Goal: Task Accomplishment & Management: Manage account settings

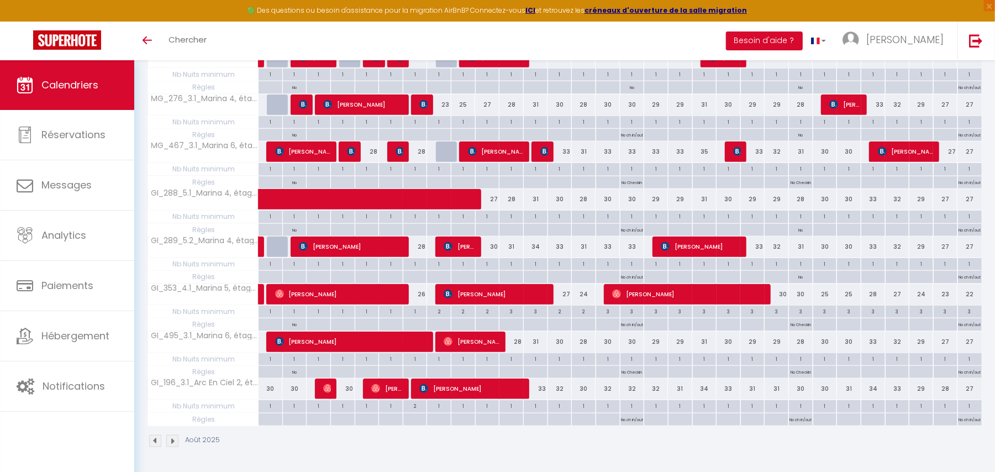
scroll to position [737, 0]
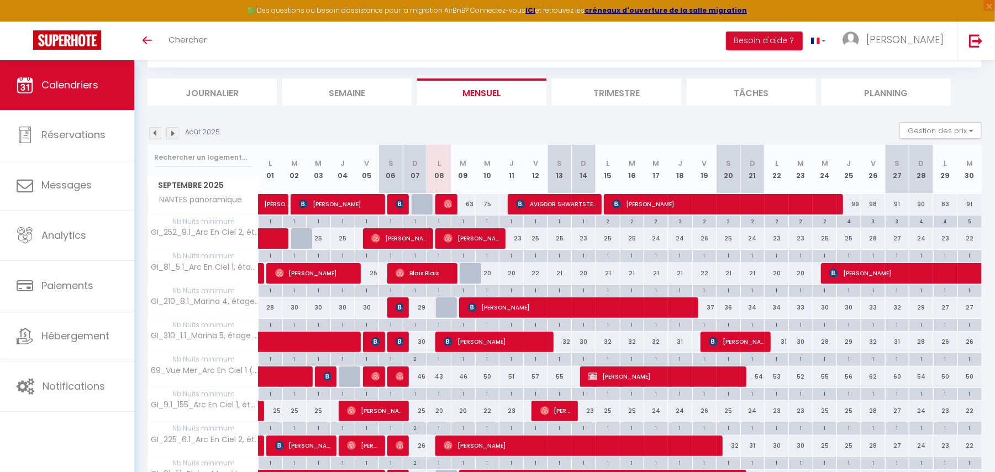
scroll to position [56, 0]
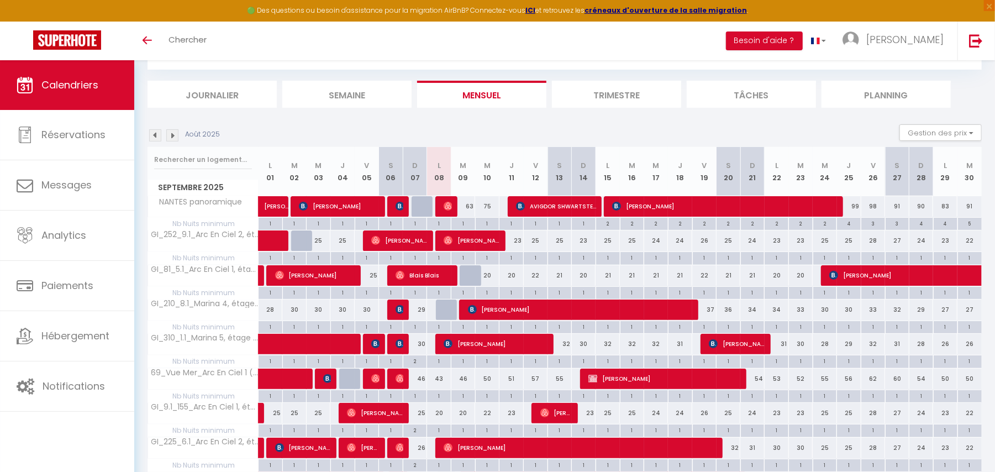
click at [171, 133] on img at bounding box center [172, 135] width 12 height 12
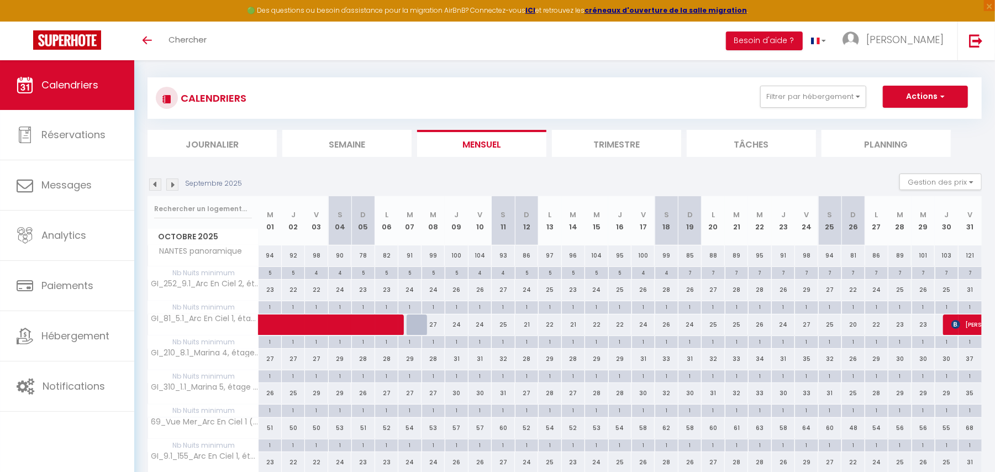
scroll to position [0, 0]
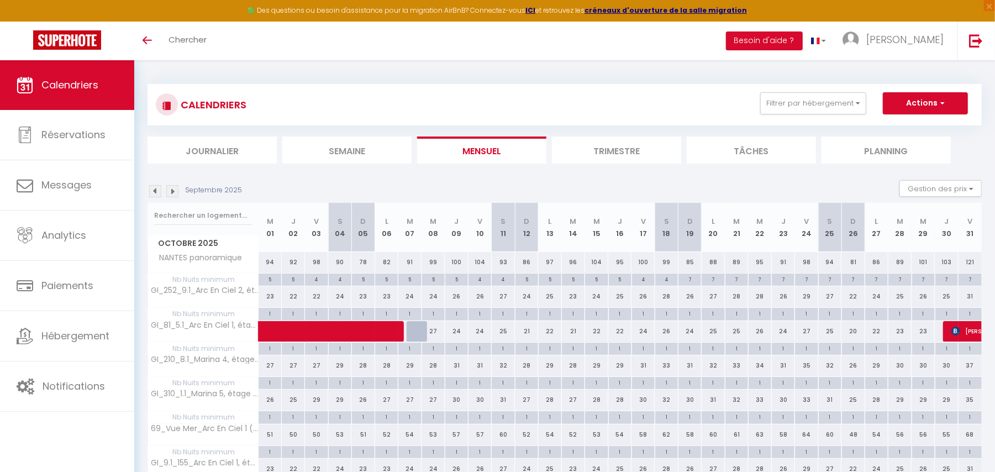
click at [158, 193] on img at bounding box center [155, 191] width 12 height 12
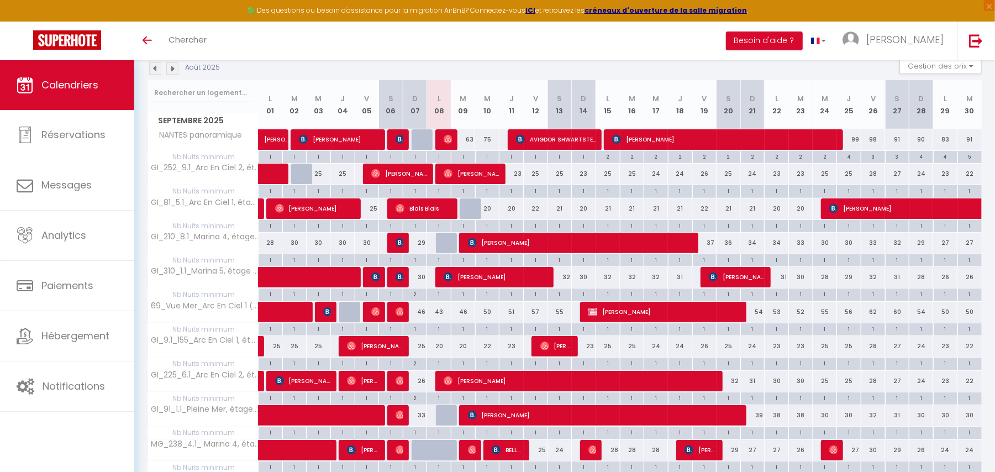
scroll to position [126, 0]
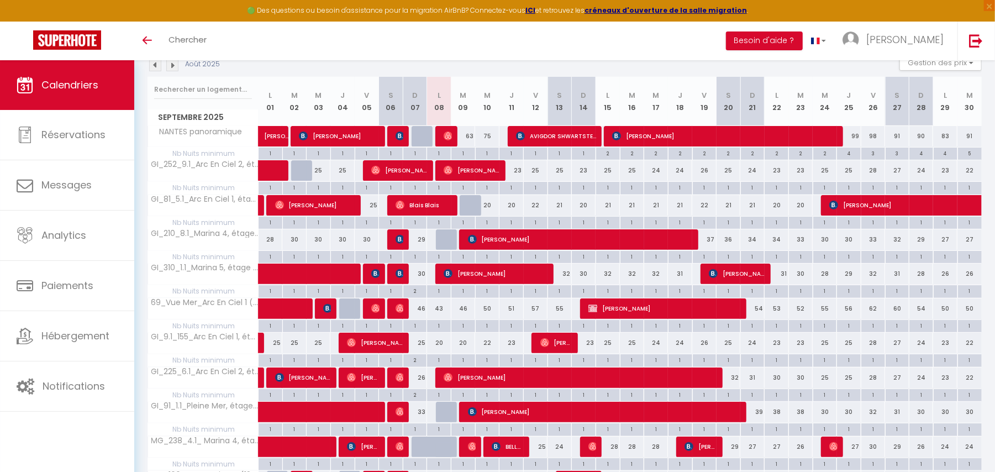
drag, startPoint x: 655, startPoint y: 269, endPoint x: 726, endPoint y: 277, distance: 71.2
click at [726, 277] on tr "GI_310_1.1_Marina 5, étage 1 (31 allée) Clé 34 Denis Gondonneau 34 sandrine GRE…" at bounding box center [565, 275] width 834 height 22
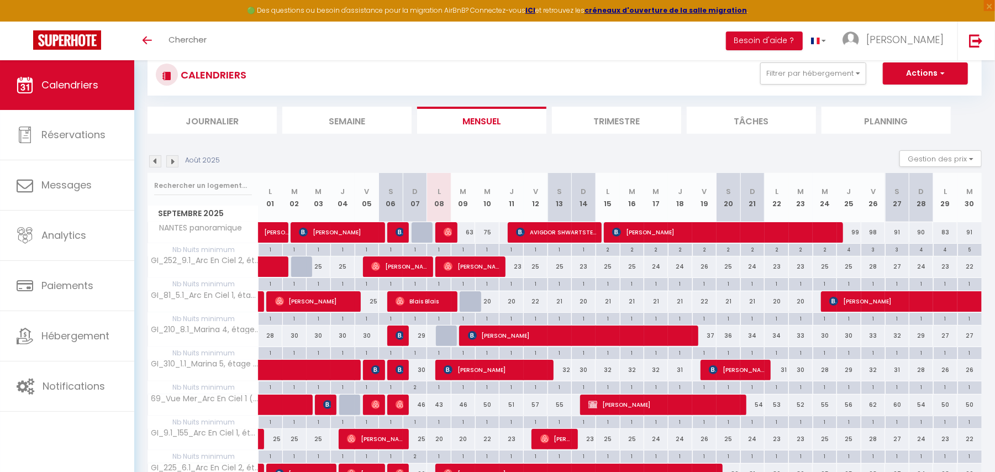
scroll to position [28, 0]
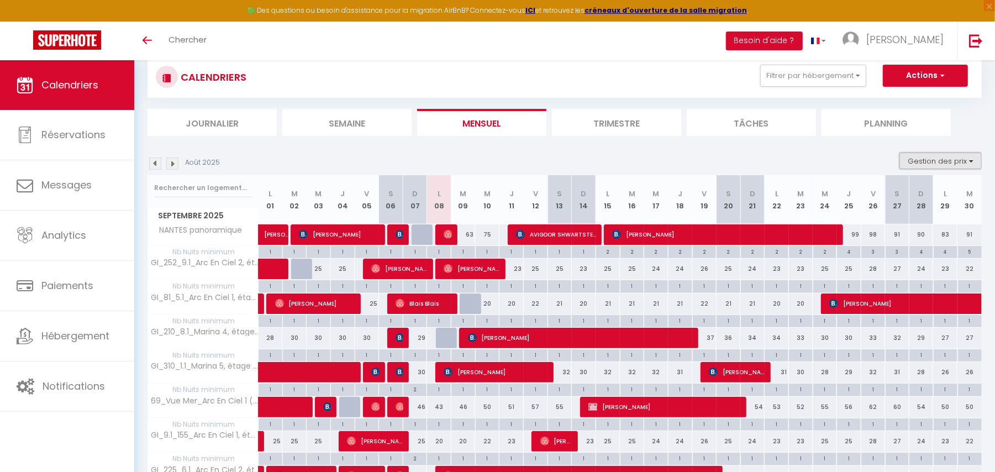
click at [975, 162] on button "Gestion des prix" at bounding box center [941, 161] width 82 height 17
click at [891, 215] on input "Règles" at bounding box center [931, 214] width 99 height 11
checkbox input "true"
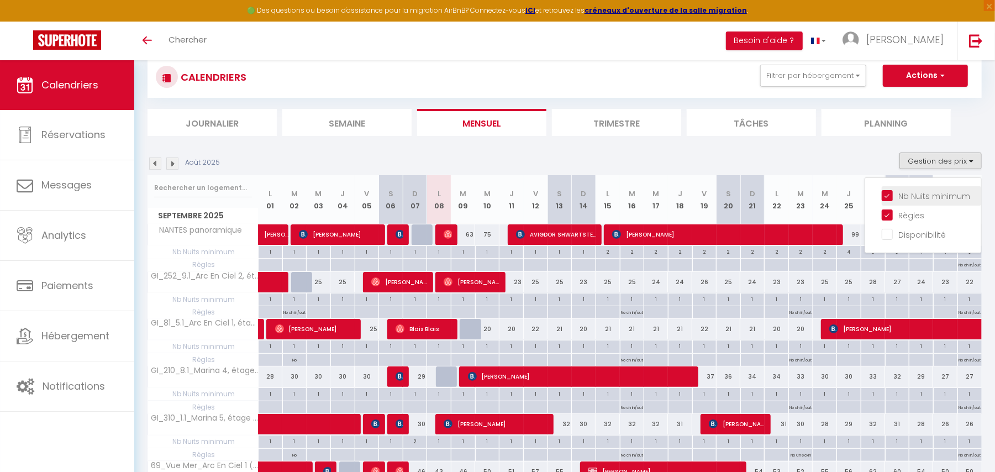
click at [888, 195] on input "Nb Nuits minimum" at bounding box center [931, 195] width 99 height 11
checkbox input "false"
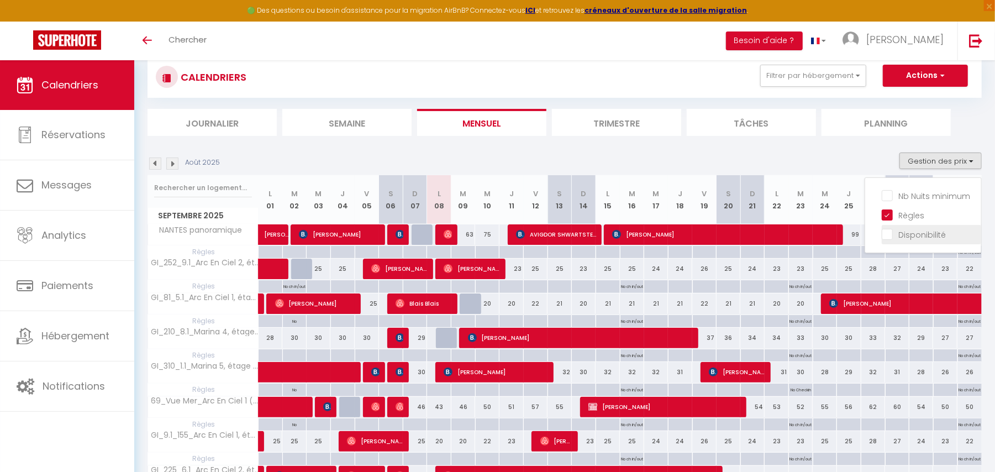
click at [890, 233] on input "Disponibilité" at bounding box center [931, 233] width 99 height 11
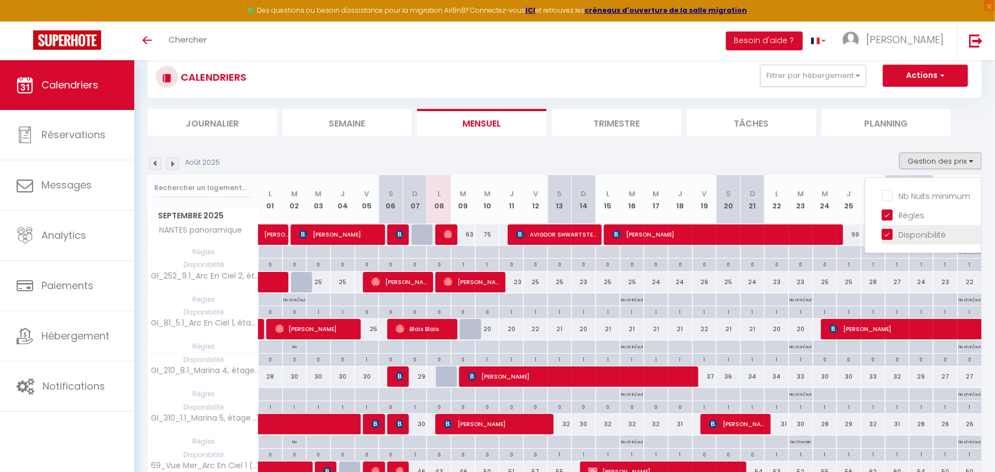
click at [890, 233] on input "Disponibilité" at bounding box center [931, 233] width 99 height 11
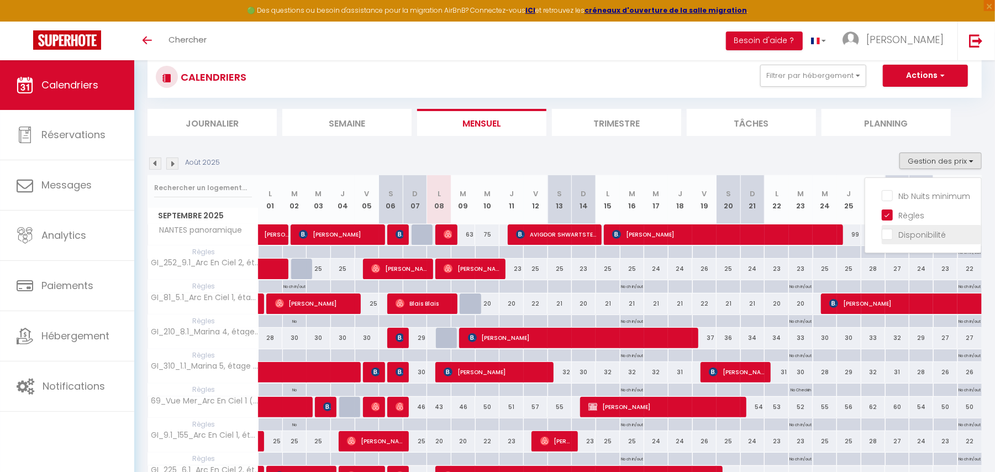
click at [890, 233] on input "Disponibilité" at bounding box center [931, 233] width 99 height 11
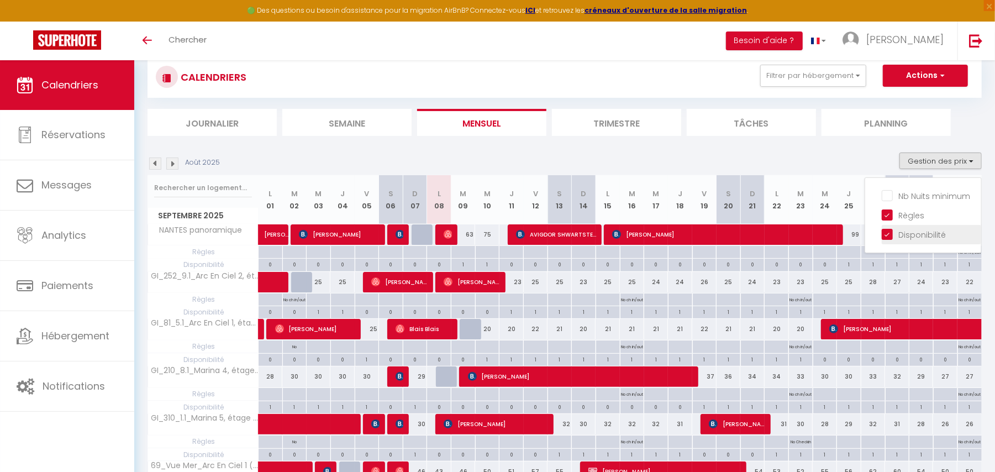
click at [890, 233] on input "Disponibilité" at bounding box center [931, 233] width 99 height 11
checkbox input "false"
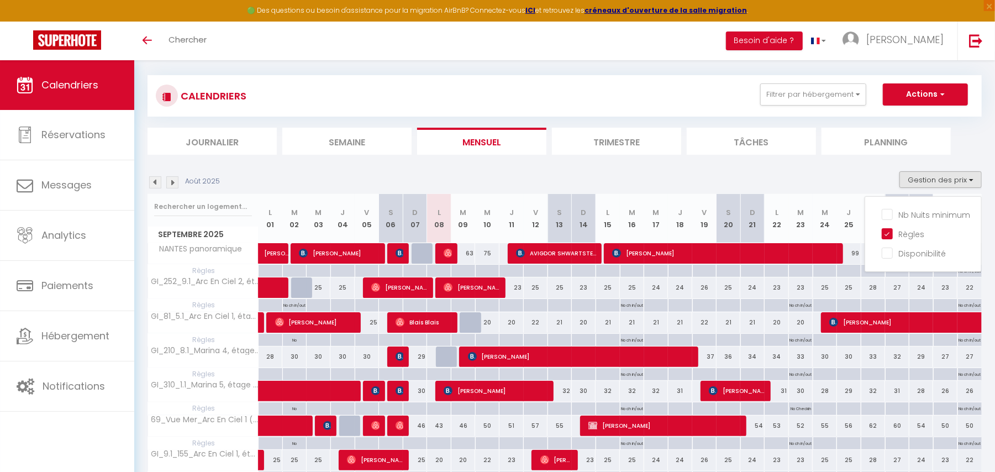
scroll to position [0, 0]
